Goal: Task Accomplishment & Management: Manage account settings

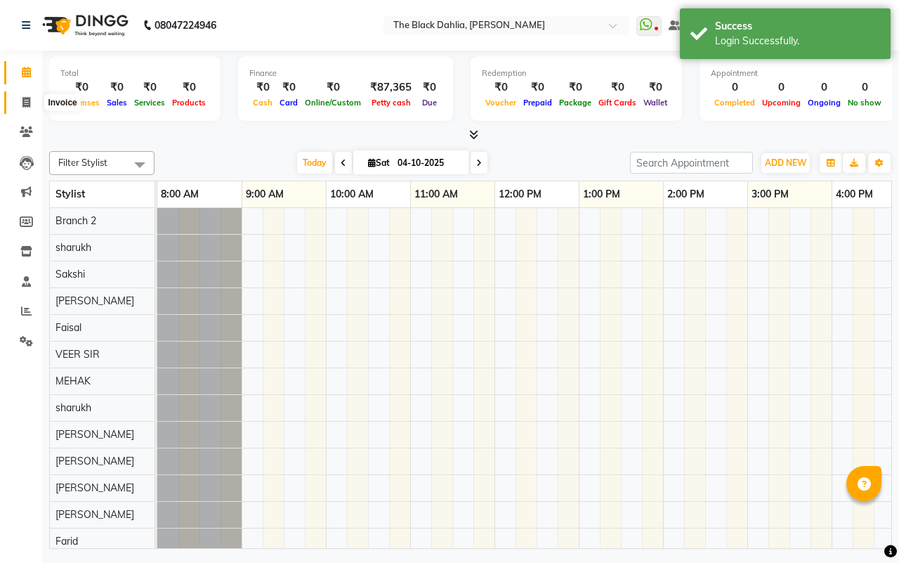
click at [27, 110] on span at bounding box center [26, 103] width 25 height 16
select select "5211"
select select "service"
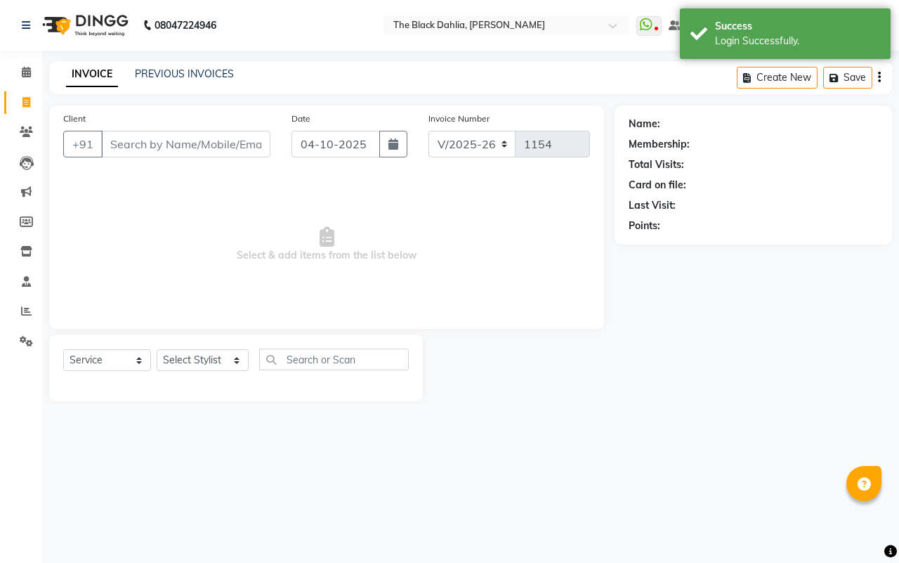
click at [162, 148] on input "Client" at bounding box center [185, 144] width 169 height 27
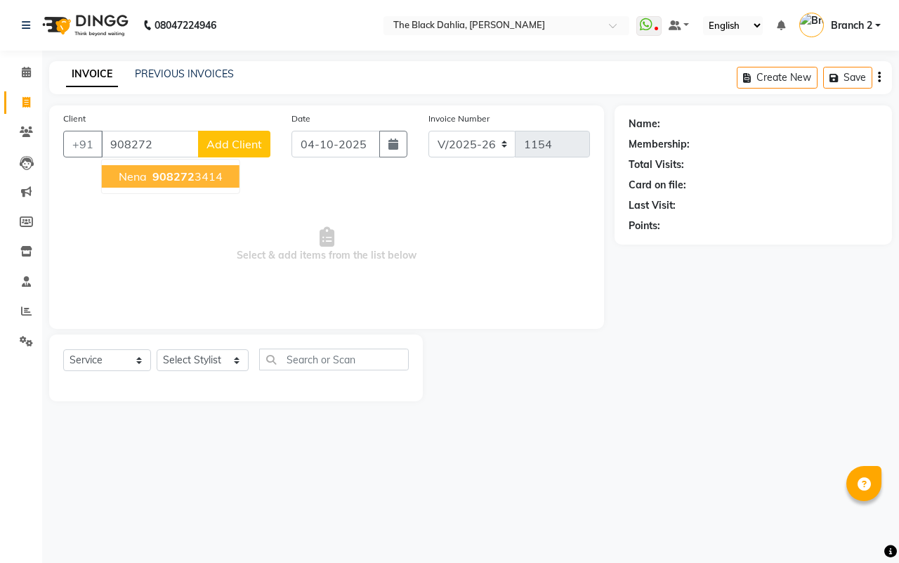
click at [201, 174] on ngb-highlight "908272 3414" at bounding box center [186, 176] width 73 height 14
type input "9082723414"
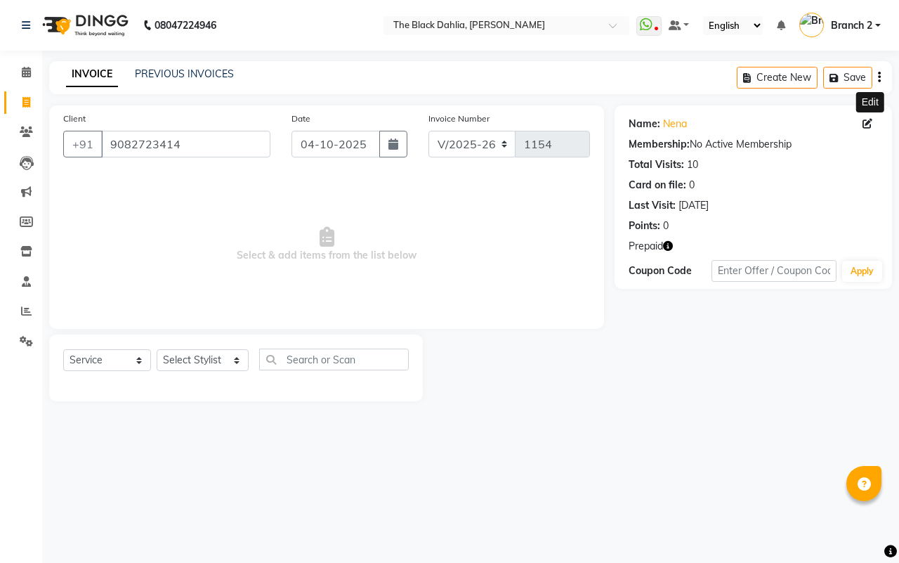
click at [872, 122] on icon at bounding box center [868, 124] width 10 height 10
select select "[DEMOGRAPHIC_DATA]"
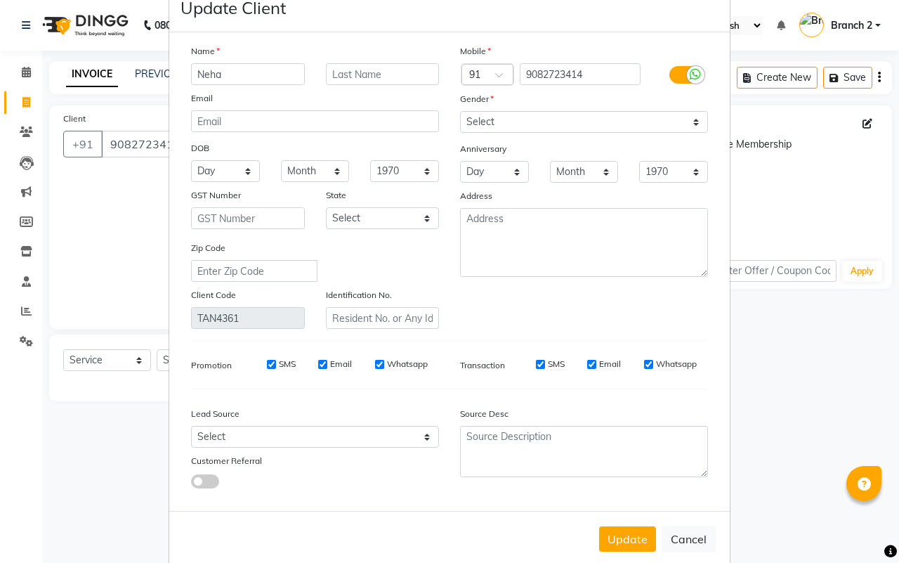
scroll to position [56, 0]
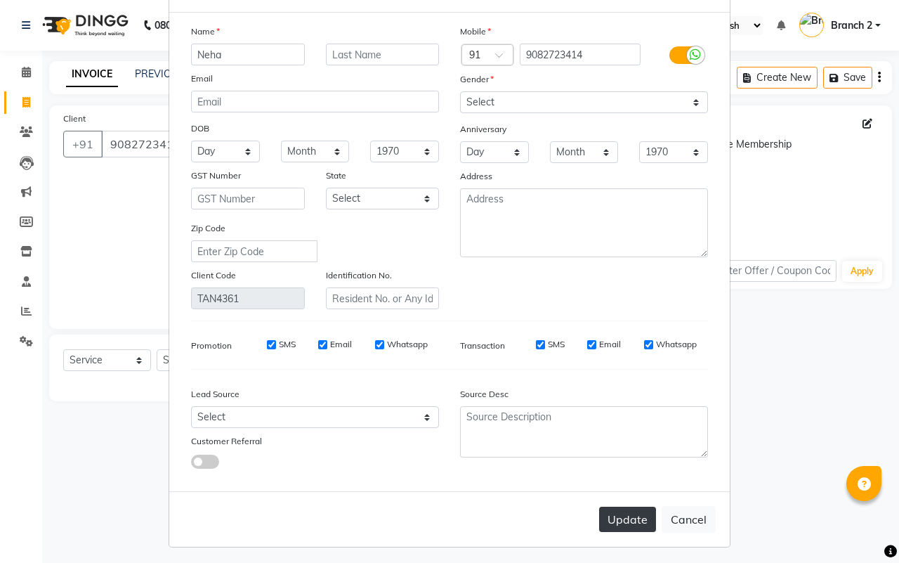
type input "Neha"
click at [608, 517] on button "Update" at bounding box center [627, 519] width 57 height 25
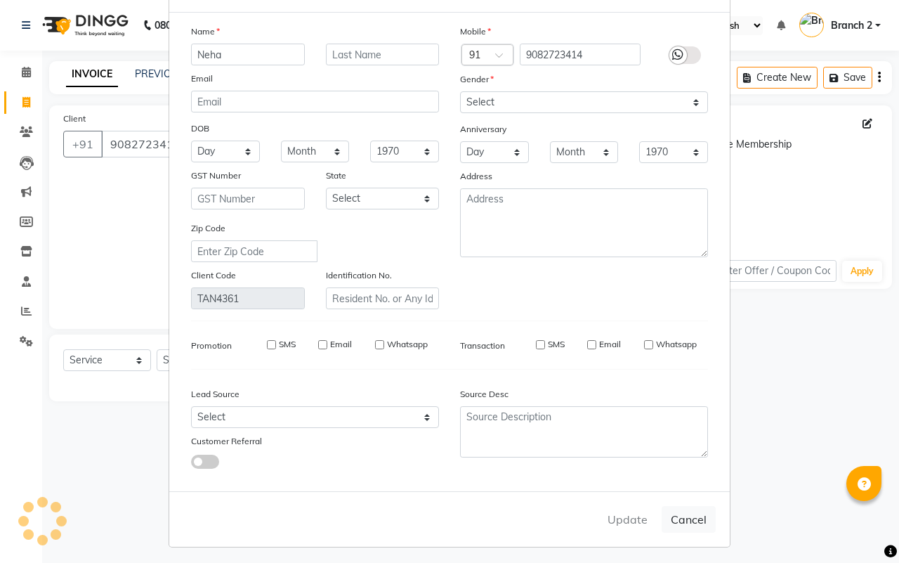
select select
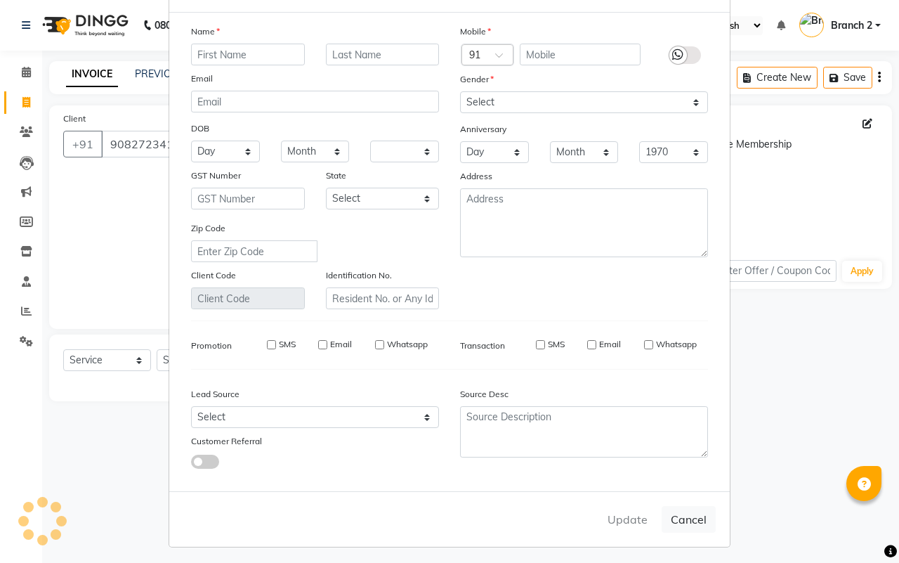
select select
checkbox input "false"
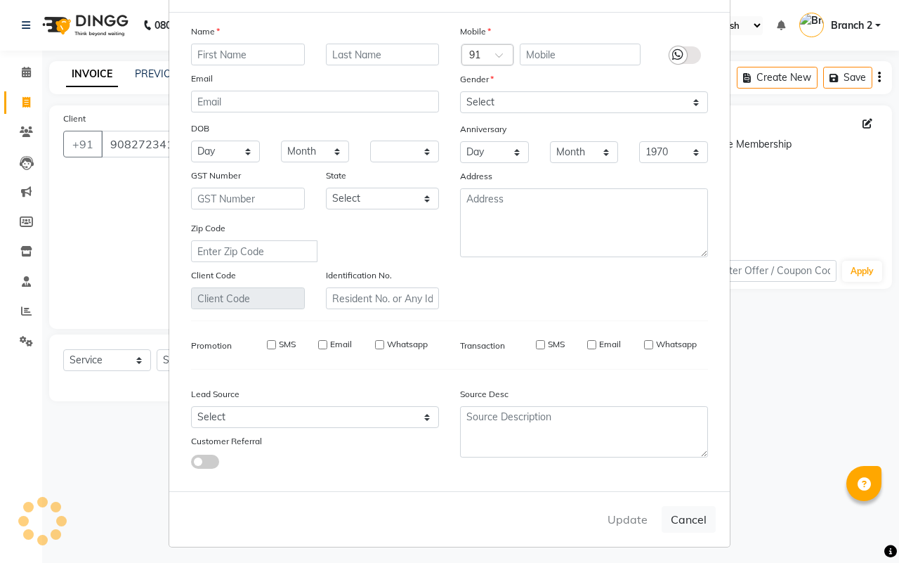
checkbox input "false"
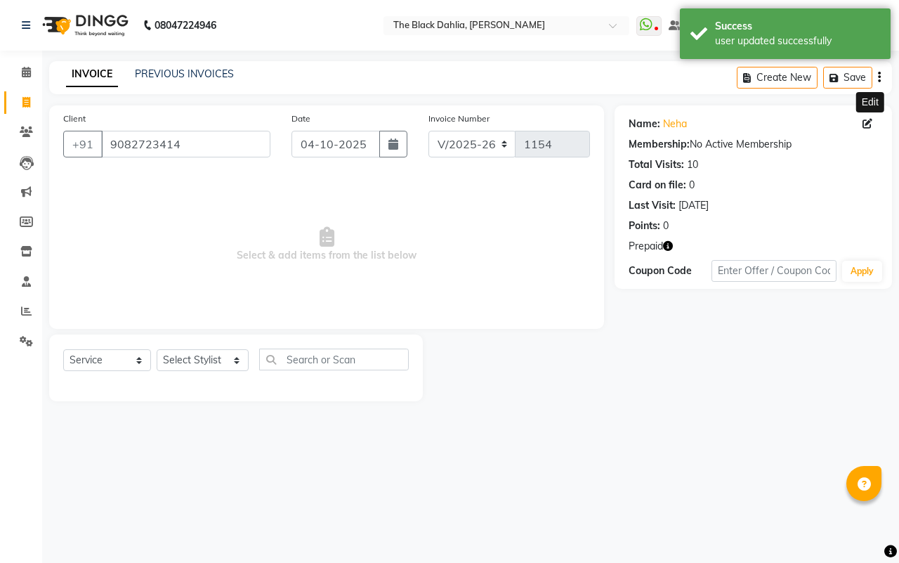
click at [669, 247] on icon "button" at bounding box center [668, 246] width 10 height 10
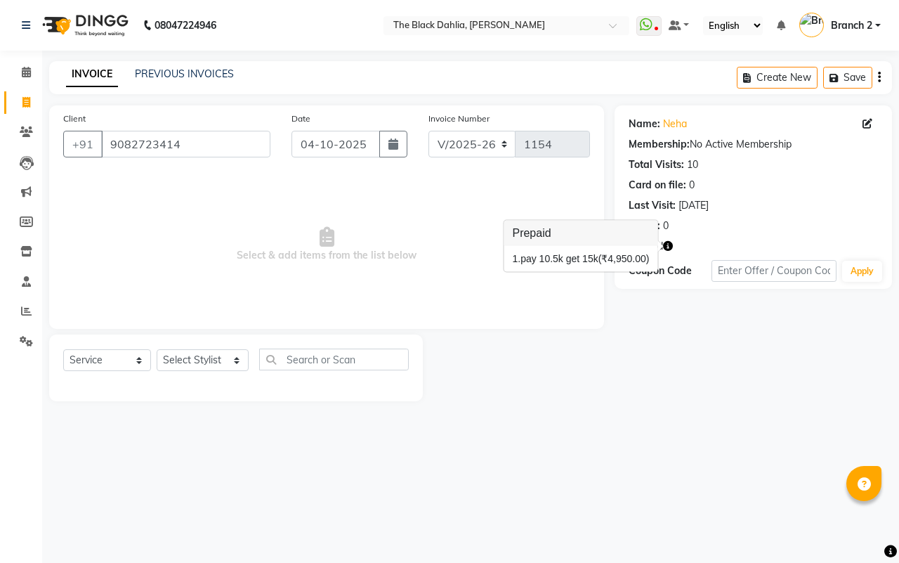
click at [644, 492] on div "08047224946 Select Location × The Black Dahlia, Andheri West WhatsApp Status ✕ …" at bounding box center [449, 281] width 899 height 563
click at [856, 28] on span "Branch 2" at bounding box center [851, 25] width 41 height 15
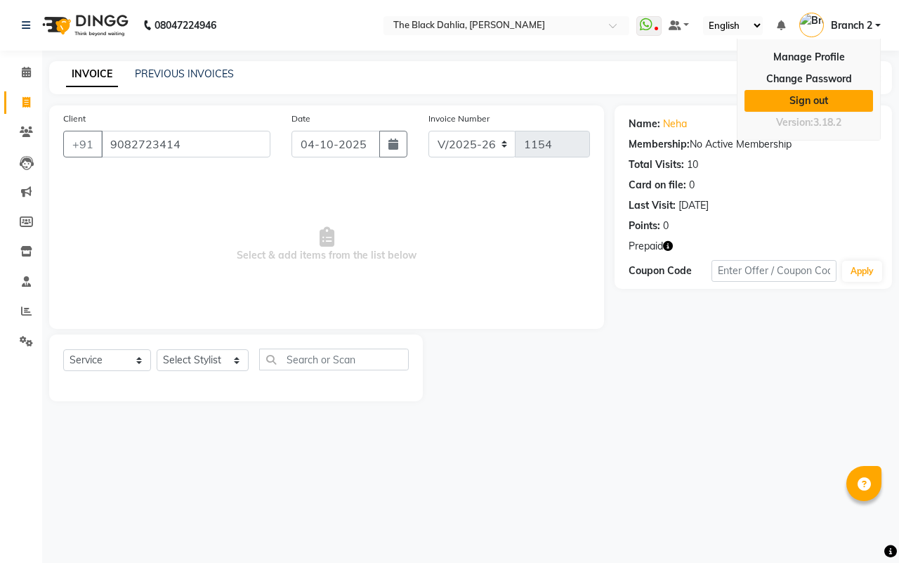
click at [845, 106] on link "Sign out" at bounding box center [809, 101] width 129 height 22
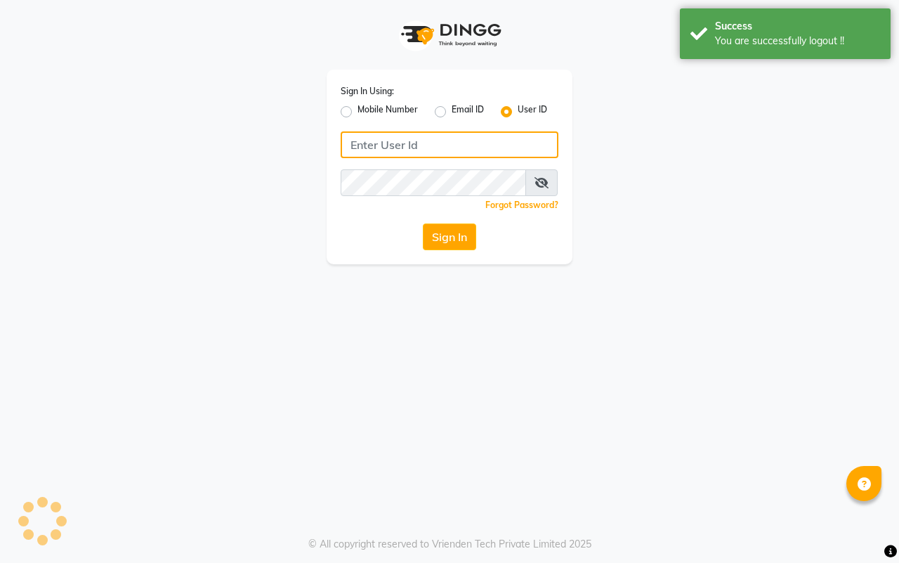
type input "8169214680"
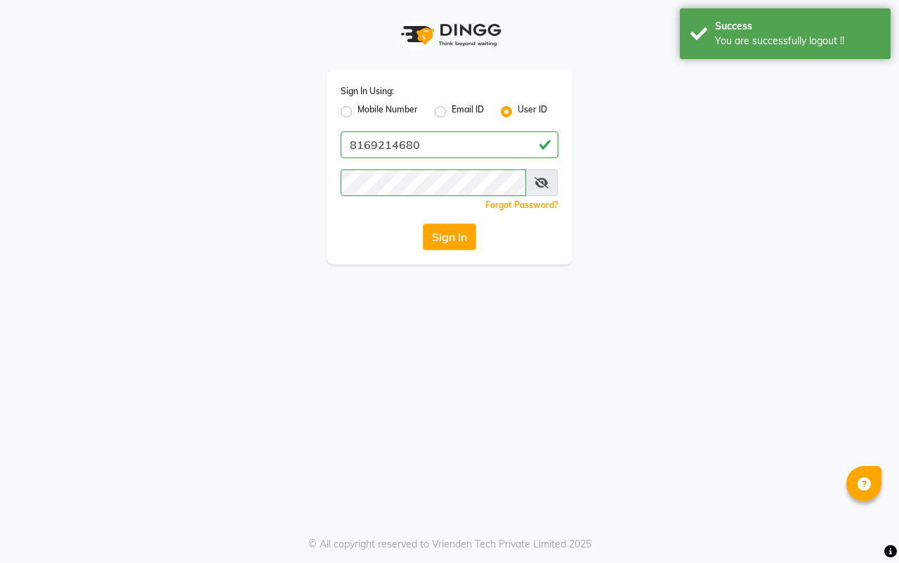
click at [358, 112] on label "Mobile Number" at bounding box center [388, 111] width 60 height 17
click at [358, 112] on input "Mobile Number" at bounding box center [362, 107] width 9 height 9
radio input "true"
radio input "false"
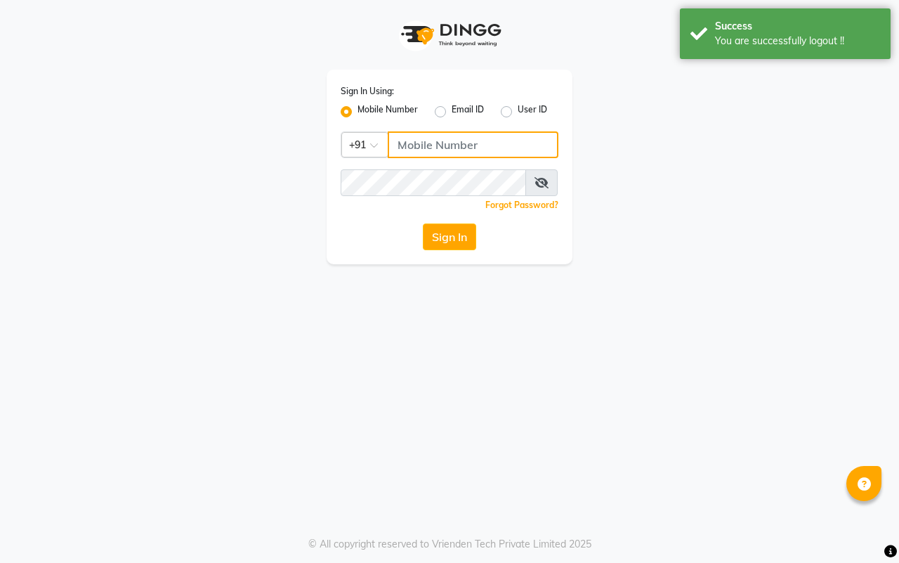
click at [436, 151] on input "Username" at bounding box center [473, 144] width 171 height 27
type input "7977738938"
click at [437, 235] on button "Sign In" at bounding box center [449, 236] width 53 height 27
